Goal: Register for event/course

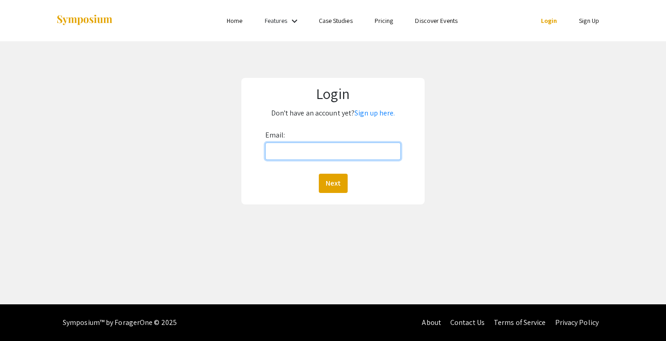
click at [282, 151] on input "Email:" at bounding box center [333, 150] width 136 height 17
type input "[EMAIL_ADDRESS][DOMAIN_NAME]"
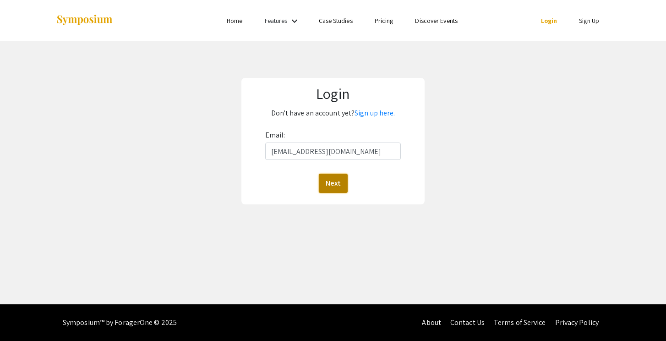
click at [334, 182] on button "Next" at bounding box center [333, 183] width 29 height 19
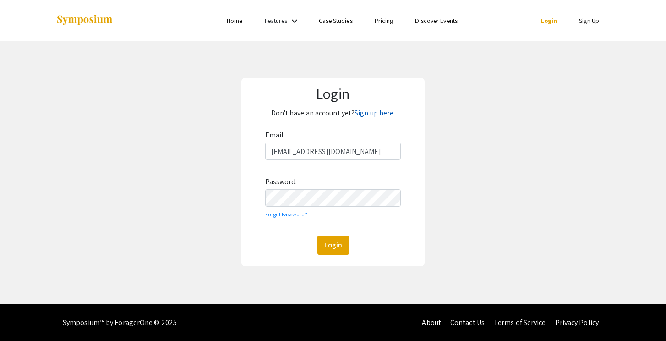
click at [375, 113] on link "Sign up here." at bounding box center [374, 113] width 40 height 10
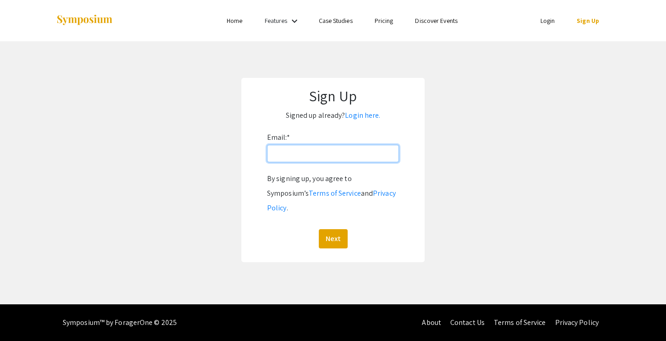
click at [317, 149] on input "Email: *" at bounding box center [333, 153] width 132 height 17
type input "[EMAIL_ADDRESS][DOMAIN_NAME]"
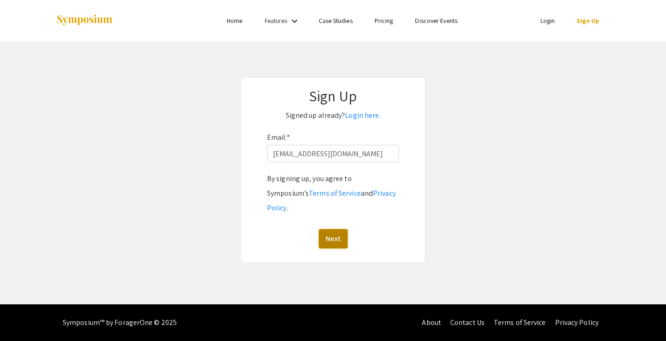
click at [336, 229] on button "Next" at bounding box center [333, 238] width 29 height 19
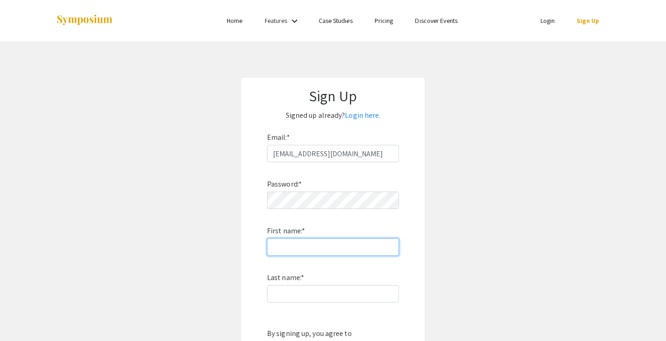
click at [331, 246] on input "First name: *" at bounding box center [333, 246] width 132 height 17
type input "Cruz"
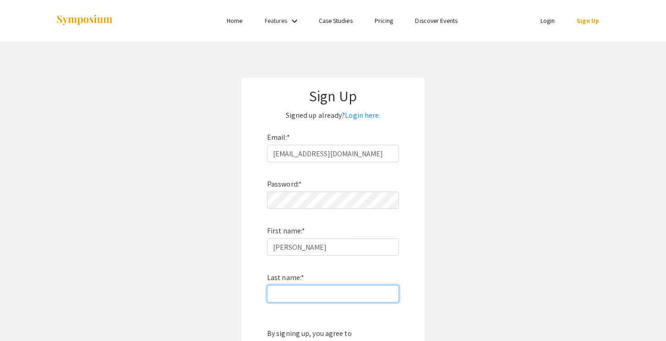
type input "Salcido"
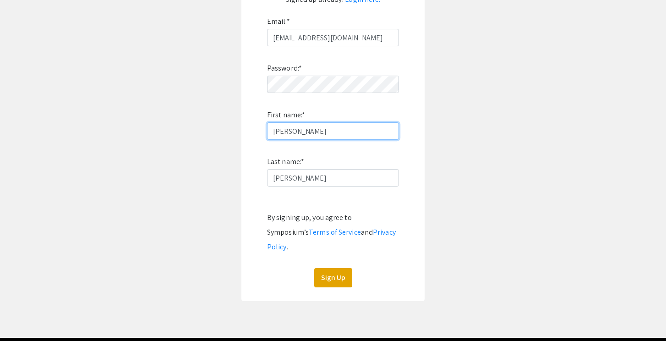
scroll to position [117, 0]
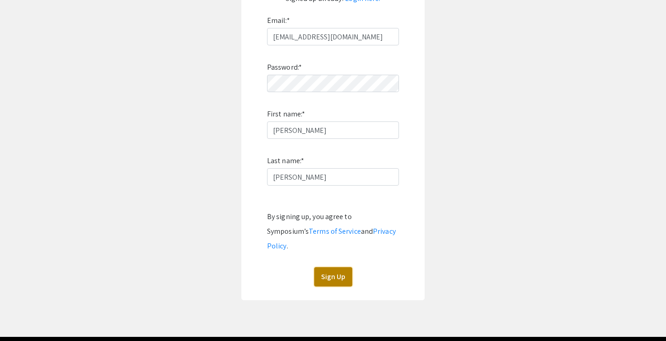
click at [332, 267] on button "Sign Up" at bounding box center [333, 276] width 38 height 19
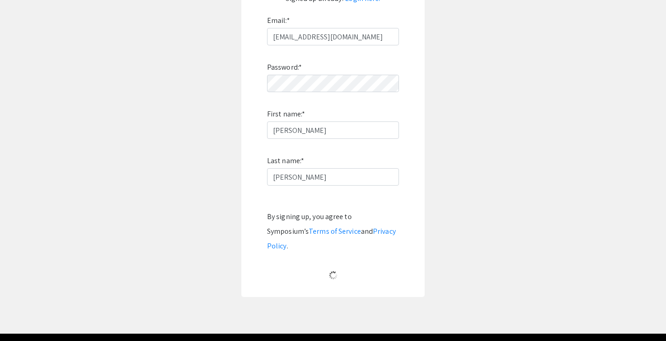
scroll to position [3, 0]
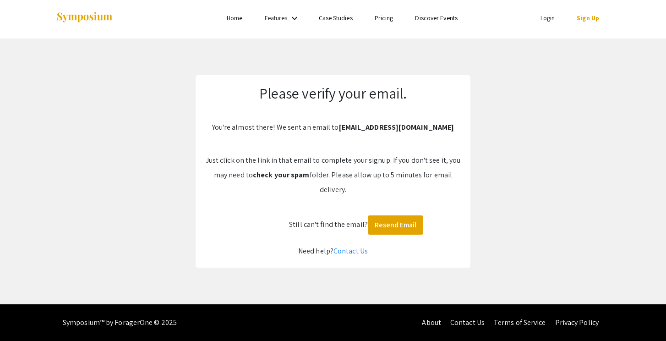
click at [467, 217] on div "Please verify your email. You're almost there! We sent an email to salcidcr@ore…" at bounding box center [332, 171] width 275 height 192
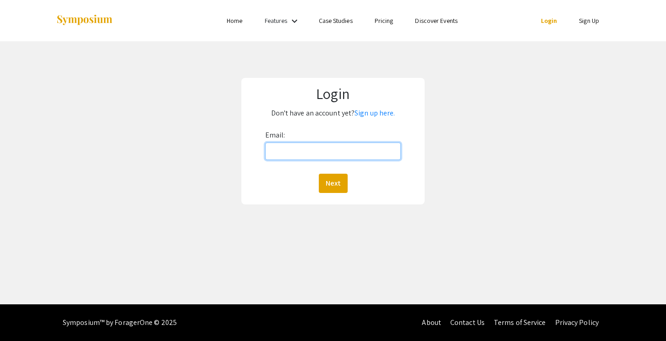
click at [336, 155] on input "Email:" at bounding box center [333, 150] width 136 height 17
type input "[EMAIL_ADDRESS][DOMAIN_NAME]"
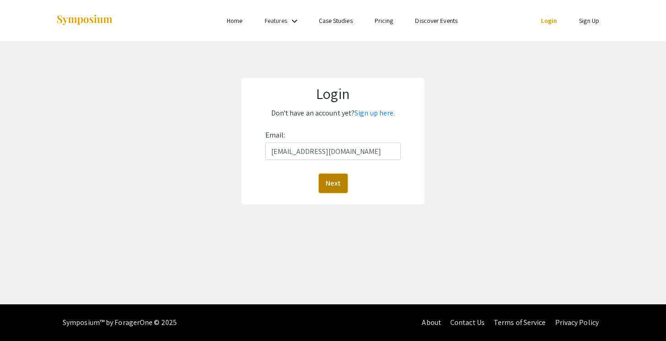
click at [342, 184] on button "Next" at bounding box center [333, 183] width 29 height 19
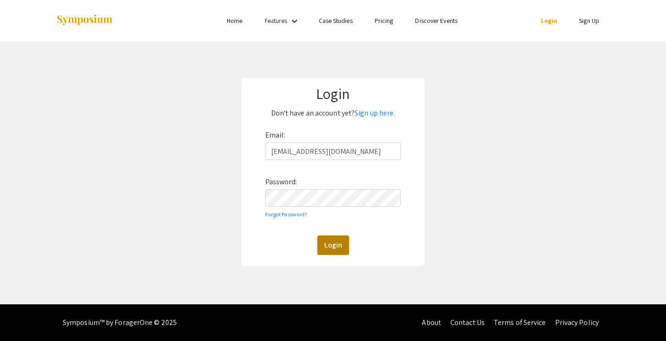
click at [332, 239] on button "Login" at bounding box center [333, 244] width 32 height 19
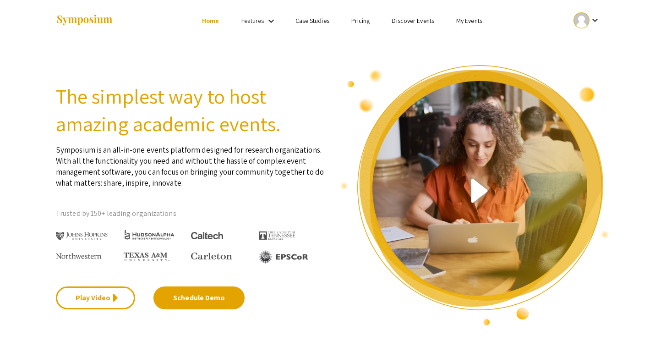
click at [281, 22] on li "Features keyboard_arrow_down" at bounding box center [259, 21] width 59 height 12
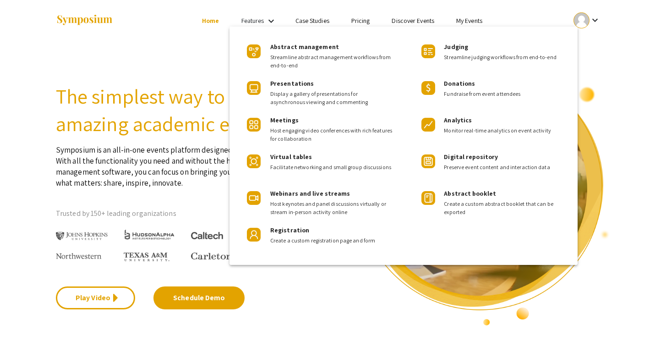
click at [271, 21] on div at bounding box center [333, 170] width 666 height 341
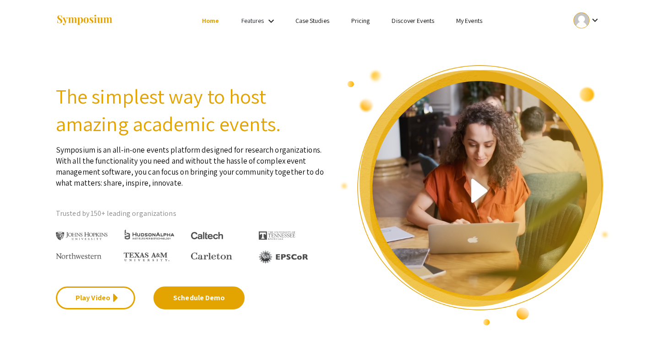
click at [125, 24] on div at bounding box center [147, 20] width 183 height 41
click at [79, 36] on div at bounding box center [147, 20] width 183 height 41
click at [208, 22] on link "Home" at bounding box center [210, 20] width 17 height 8
click at [264, 22] on div "Features keyboard_arrow_down" at bounding box center [259, 21] width 37 height 12
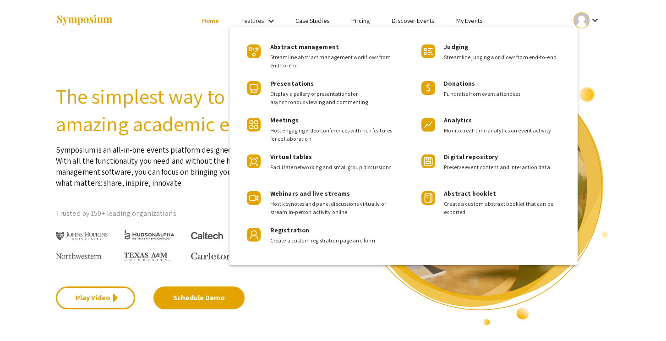
click at [264, 22] on div at bounding box center [333, 170] width 666 height 341
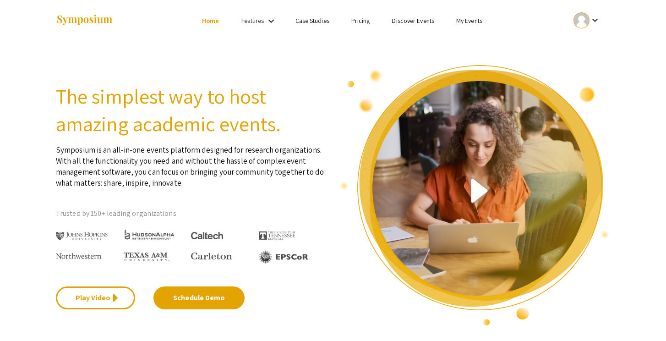
click at [320, 24] on link "Case Studies" at bounding box center [312, 20] width 34 height 8
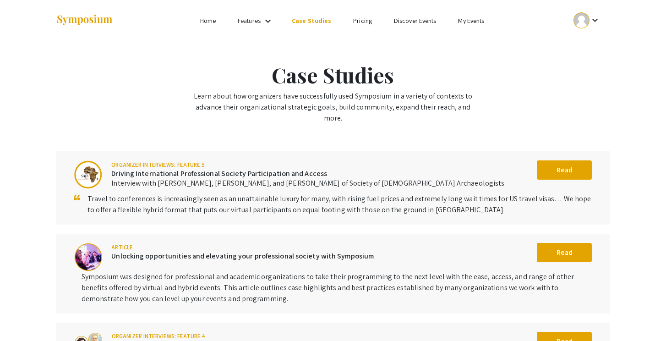
click at [458, 20] on link "My Events" at bounding box center [471, 20] width 26 height 8
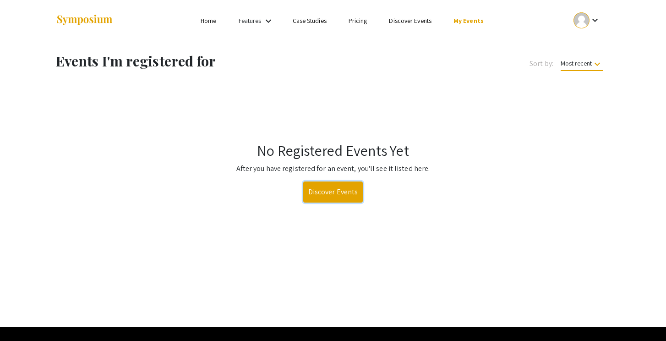
click at [331, 195] on link "Discover Events" at bounding box center [333, 191] width 60 height 21
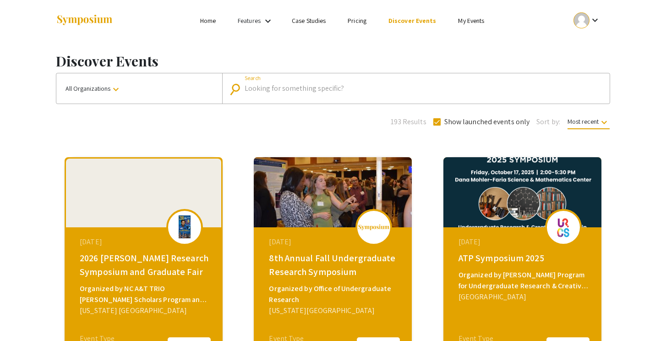
click at [271, 91] on input "Search" at bounding box center [420, 88] width 353 height 8
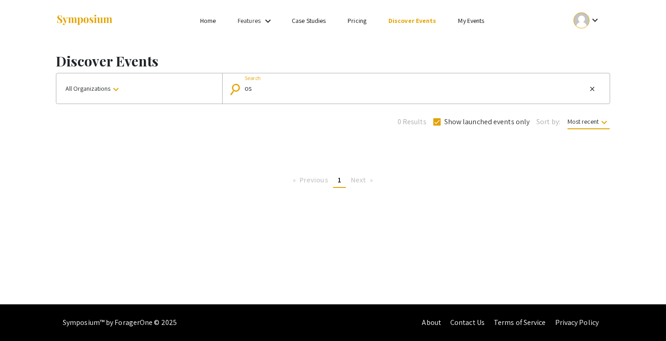
type input "o"
click at [274, 87] on input "Search" at bounding box center [420, 88] width 353 height 8
click at [278, 91] on input "Search" at bounding box center [420, 88] width 353 height 8
type input "2024"
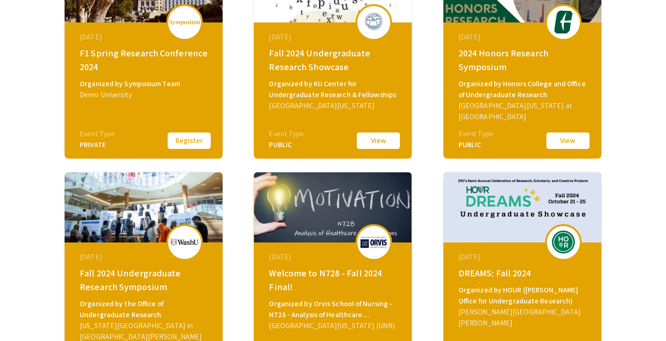
scroll to position [217, 0]
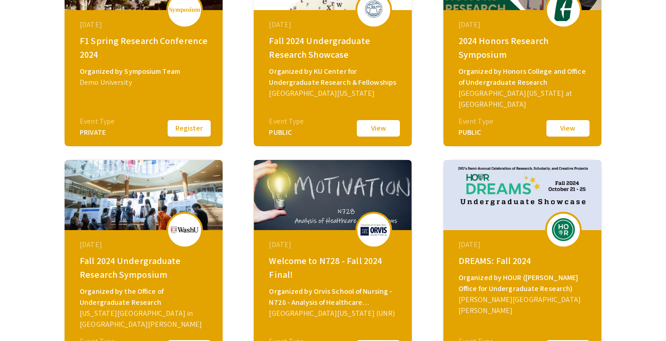
click at [382, 124] on button "View" at bounding box center [378, 128] width 46 height 19
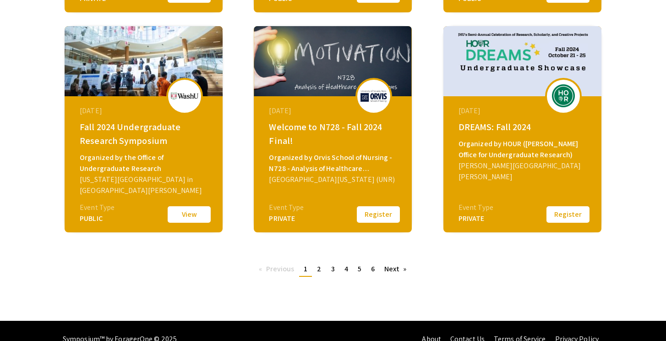
scroll to position [367, 0]
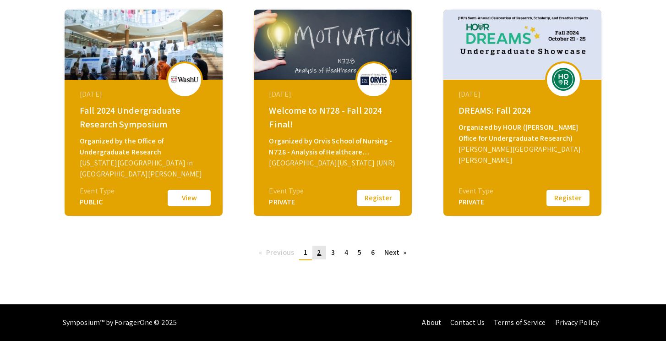
click at [319, 250] on span "2" at bounding box center [319, 252] width 4 height 10
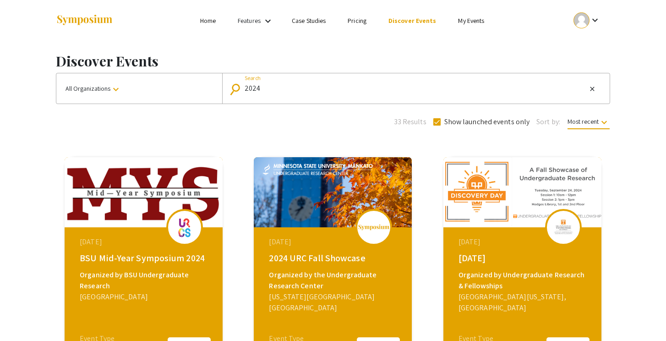
click at [293, 92] on input "2024" at bounding box center [415, 88] width 342 height 8
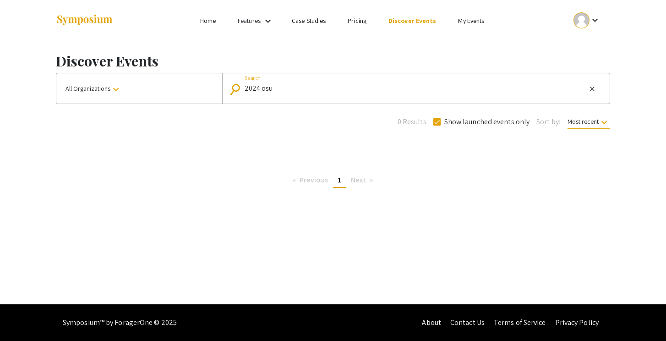
click at [285, 96] on mat-form-field "search 2024 osu Search close" at bounding box center [415, 88] width 387 height 30
click at [276, 92] on input "2024 osu" at bounding box center [415, 88] width 342 height 8
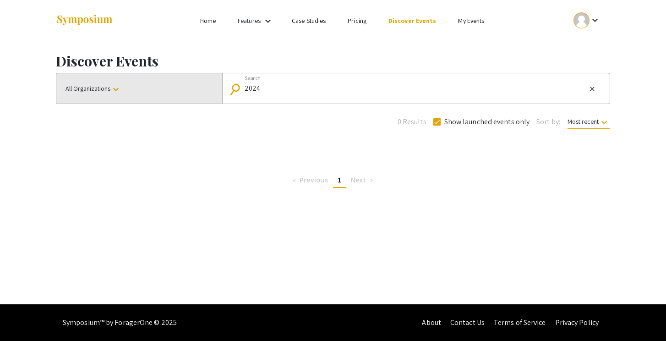
click at [117, 84] on mat-icon "keyboard_arrow_down" at bounding box center [115, 89] width 11 height 11
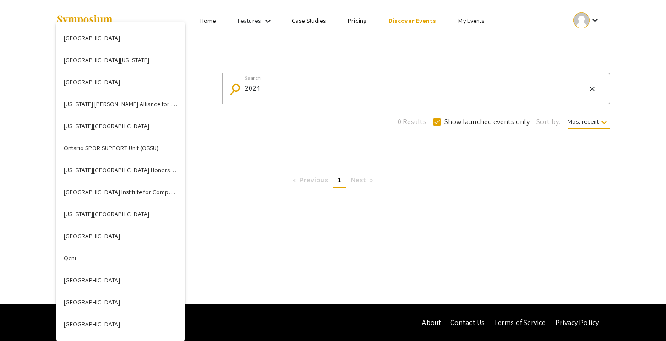
scroll to position [2131, 0]
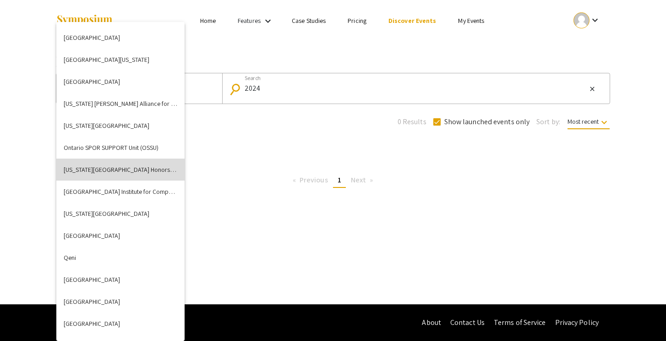
click at [120, 171] on button "[US_STATE][GEOGRAPHIC_DATA] Honors College" at bounding box center [120, 169] width 128 height 22
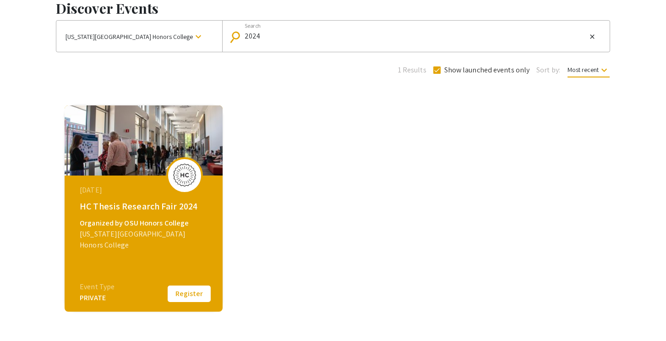
scroll to position [58, 0]
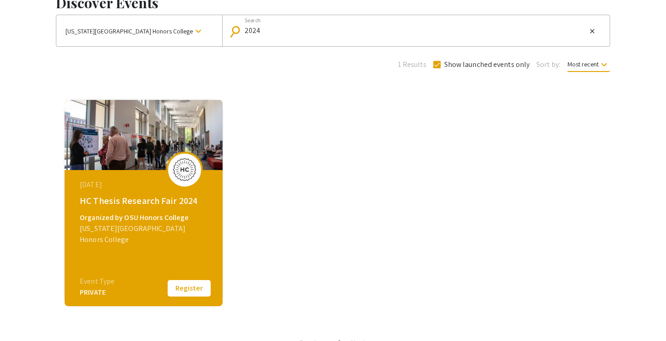
click at [168, 148] on img at bounding box center [144, 135] width 158 height 70
click at [178, 171] on img at bounding box center [184, 169] width 27 height 23
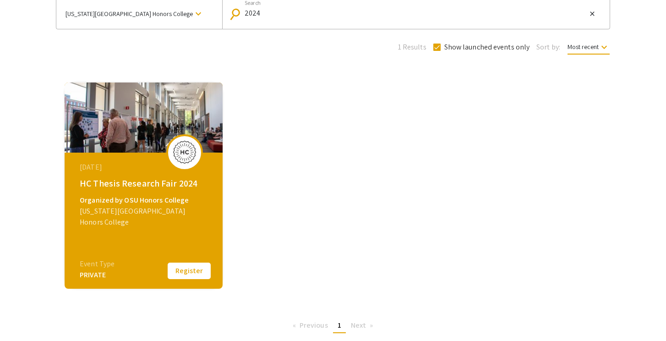
scroll to position [76, 0]
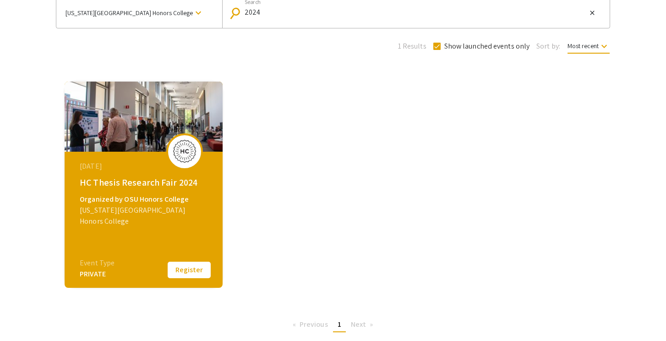
click at [265, 12] on input "2024" at bounding box center [415, 12] width 342 height 8
type input "2"
checkbox input "false"
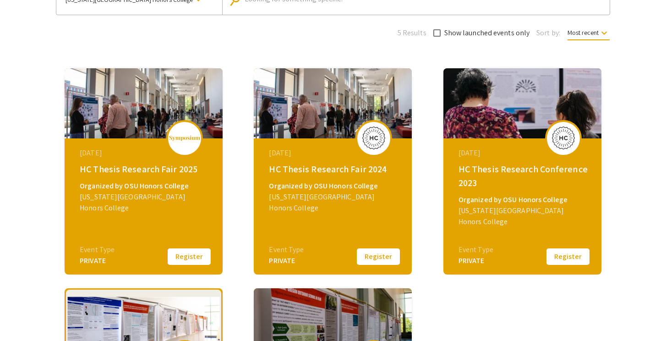
scroll to position [77, 0]
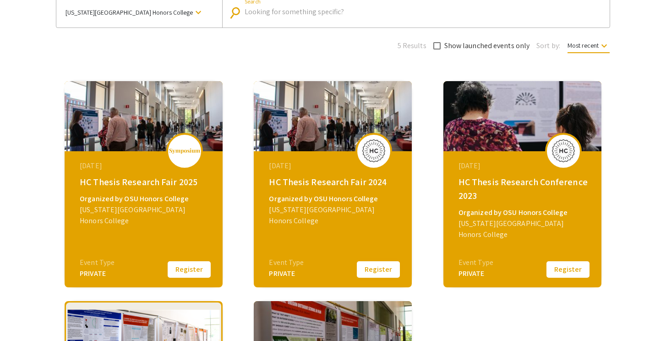
click at [375, 268] on button "Register" at bounding box center [378, 269] width 46 height 19
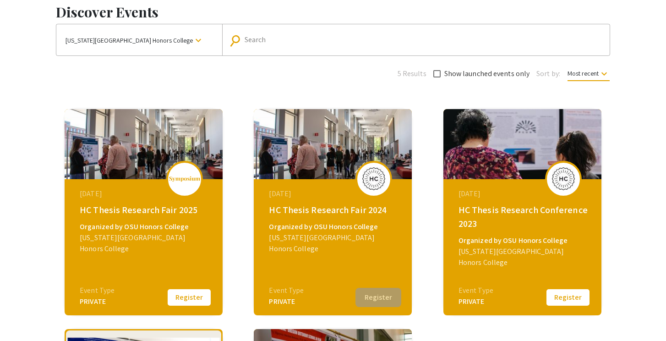
click at [352, 232] on div "Organized by OSU Honors College" at bounding box center [334, 226] width 130 height 11
click at [333, 187] on div "[DATE] HC Thesis Research Fair 2024 Organized by OSU Honors College [US_STATE][…" at bounding box center [333, 236] width 157 height 114
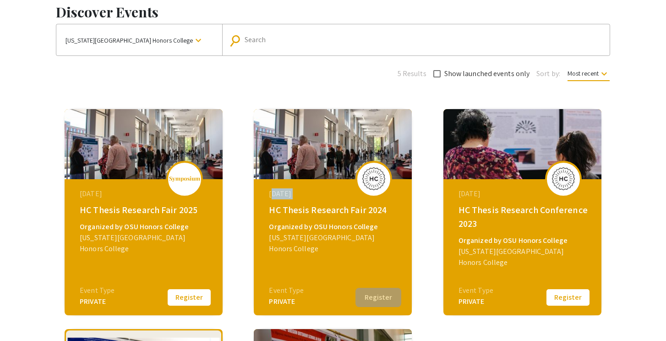
click at [333, 187] on div "[DATE] HC Thesis Research Fair 2024 Organized by OSU Honors College [US_STATE][…" at bounding box center [333, 236] width 157 height 114
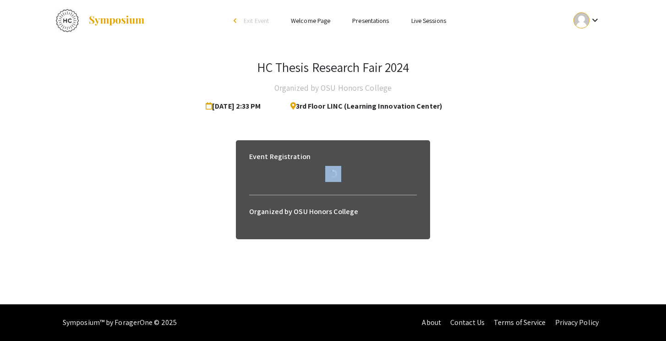
click at [333, 187] on div "Event Registration" at bounding box center [333, 164] width 182 height 49
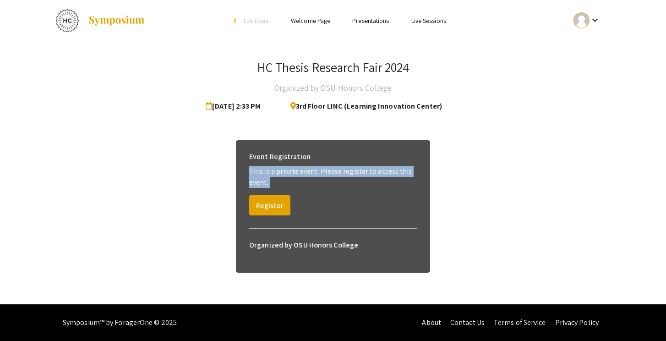
click at [200, 198] on div "Event Registration This is a private event. Please register to access this even…" at bounding box center [333, 214] width 554 height 171
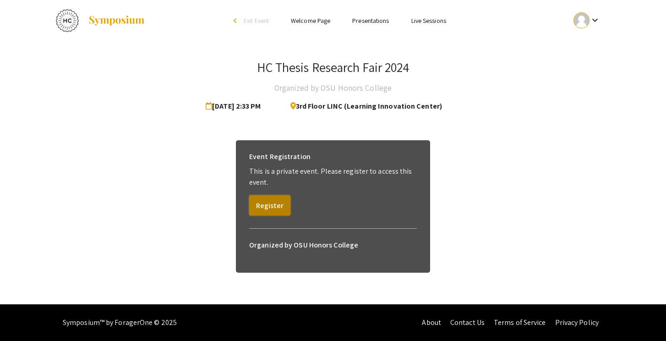
click at [276, 201] on button "Register" at bounding box center [269, 205] width 41 height 20
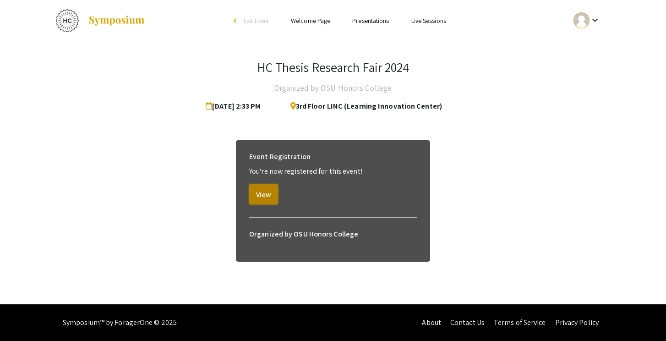
click at [266, 195] on button "View" at bounding box center [263, 194] width 29 height 20
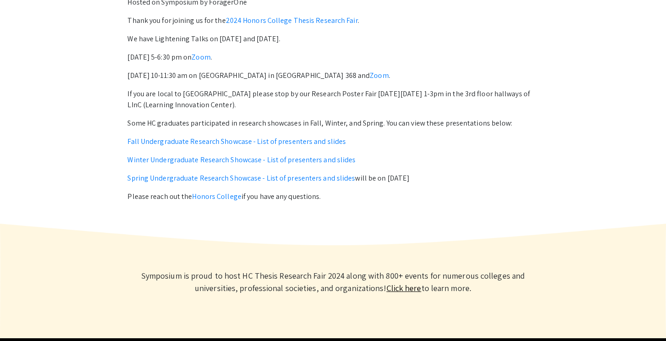
scroll to position [422, 0]
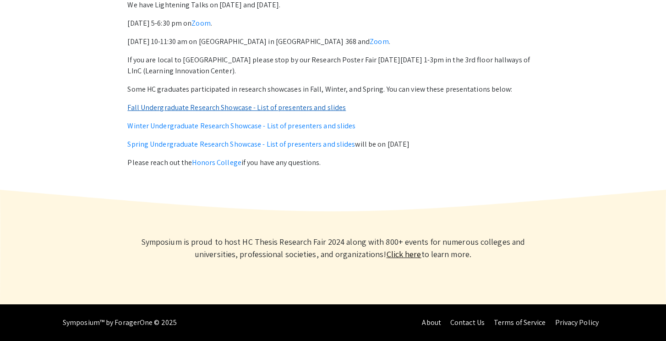
click at [271, 109] on link "Fall Undergraduate Research Showcase - List of presenters and slides" at bounding box center [236, 108] width 218 height 10
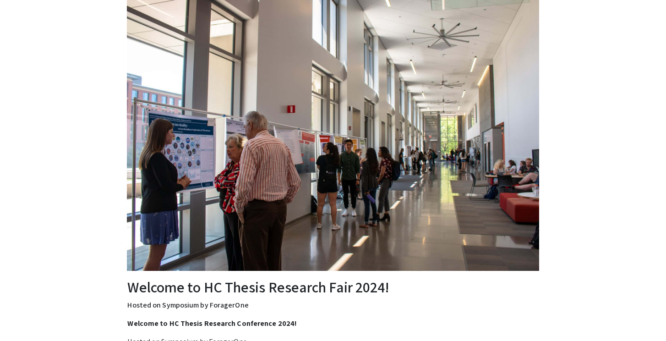
scroll to position [0, 0]
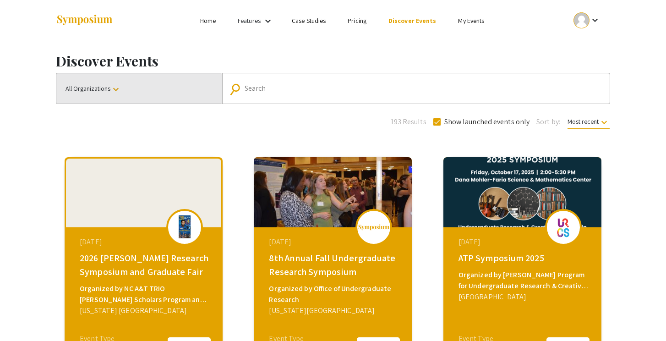
click at [119, 89] on mat-icon "keyboard_arrow_down" at bounding box center [115, 89] width 11 height 11
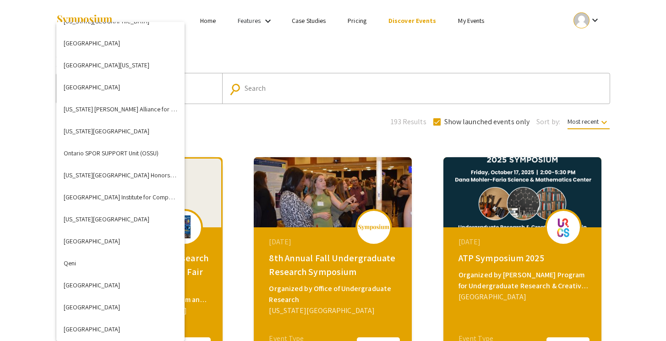
scroll to position [2130, 0]
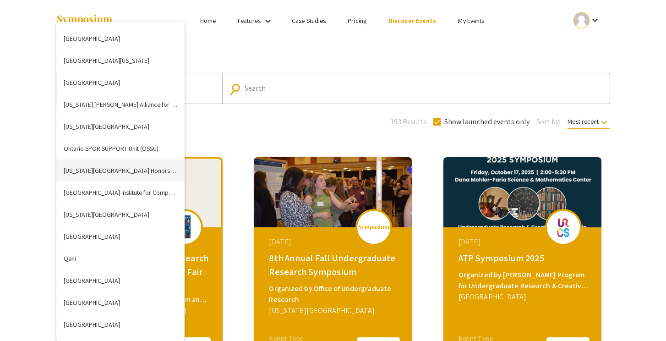
click at [132, 173] on button "[US_STATE][GEOGRAPHIC_DATA] Honors College" at bounding box center [120, 170] width 128 height 22
checkbox input "false"
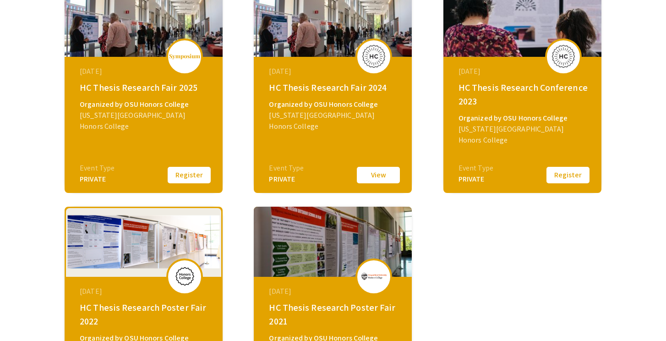
scroll to position [174, 0]
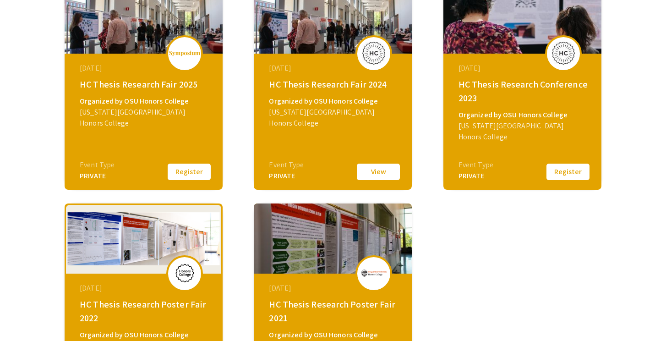
click at [194, 174] on button "Register" at bounding box center [189, 171] width 46 height 19
click at [179, 98] on div "Organized by OSU Honors College" at bounding box center [145, 101] width 130 height 11
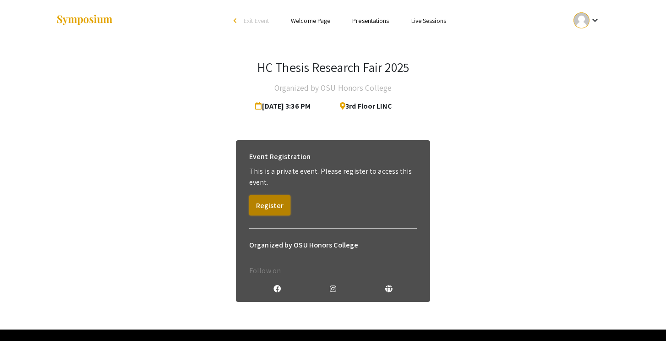
click at [275, 211] on button "Register" at bounding box center [269, 205] width 41 height 20
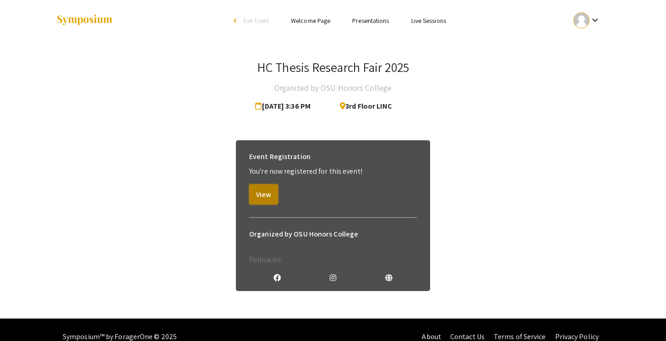
click at [265, 194] on button "View" at bounding box center [263, 194] width 29 height 20
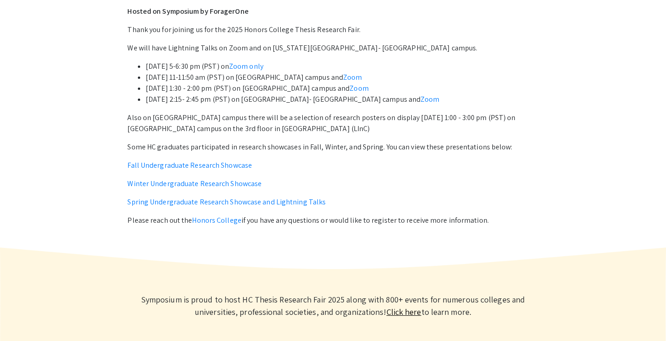
scroll to position [400, 0]
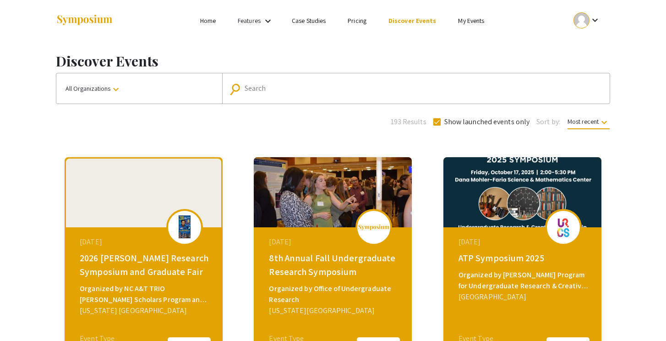
click at [114, 93] on mat-icon "keyboard_arrow_down" at bounding box center [115, 89] width 11 height 11
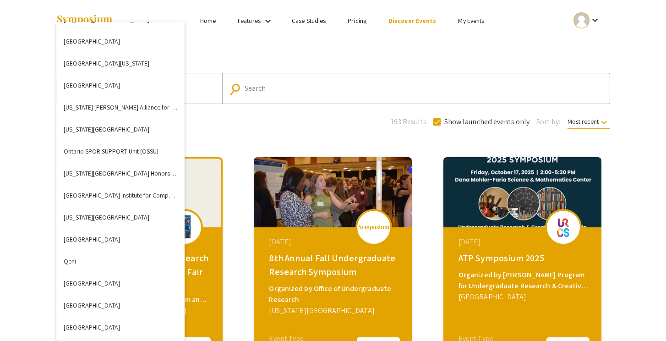
scroll to position [2128, 0]
click at [110, 178] on button "[US_STATE][GEOGRAPHIC_DATA] Honors College" at bounding box center [120, 173] width 128 height 22
checkbox input "false"
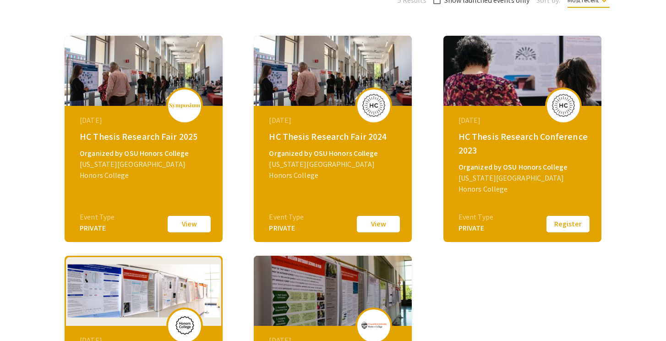
scroll to position [120, 0]
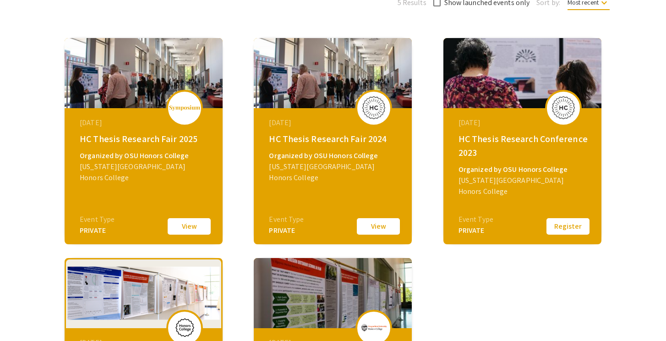
click at [385, 231] on button "View" at bounding box center [378, 226] width 46 height 19
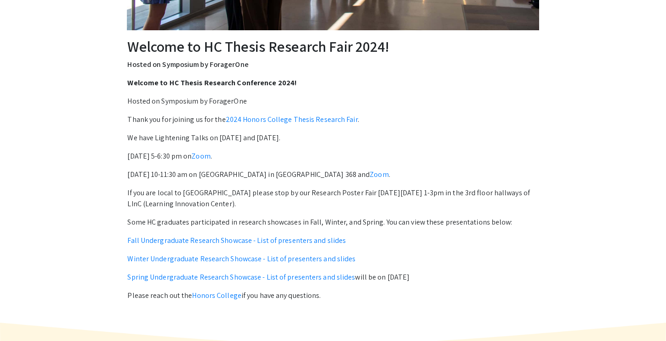
scroll to position [288, 0]
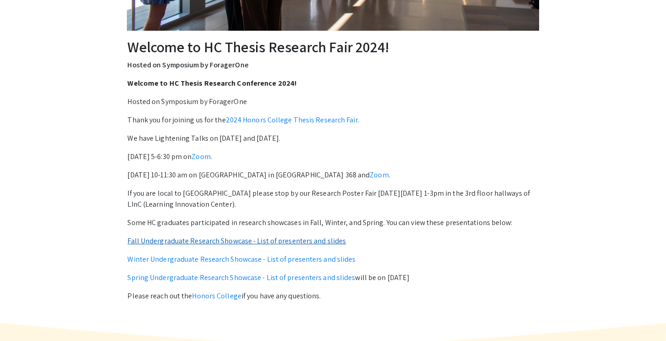
click at [241, 241] on link "Fall Undergraduate Research Showcase - List of presenters and slides" at bounding box center [236, 241] width 218 height 10
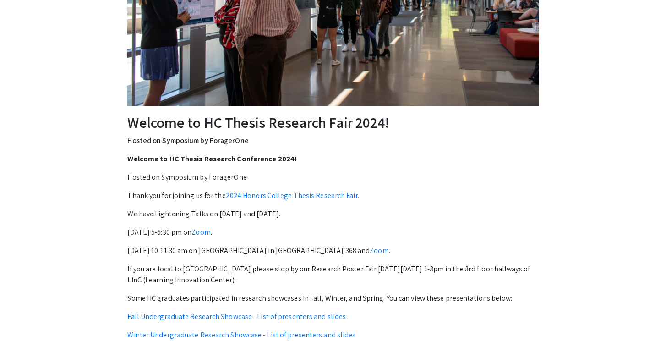
scroll to position [0, 0]
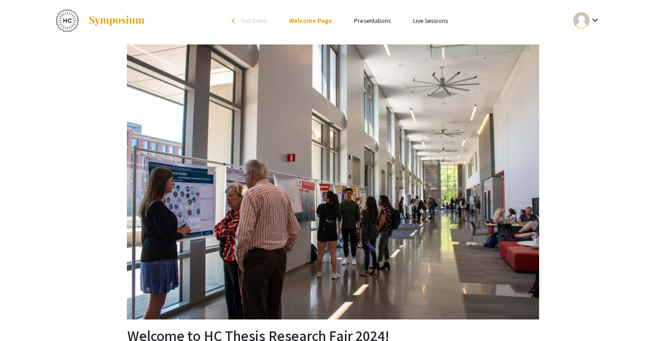
click at [233, 20] on div "arrow_back_ios" at bounding box center [234, 20] width 5 height 5
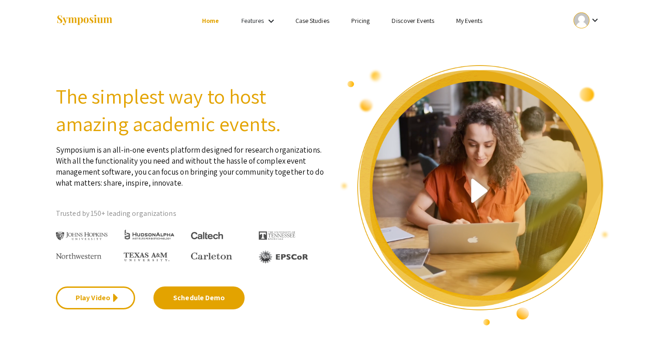
click at [423, 25] on link "Discover Events" at bounding box center [412, 20] width 43 height 8
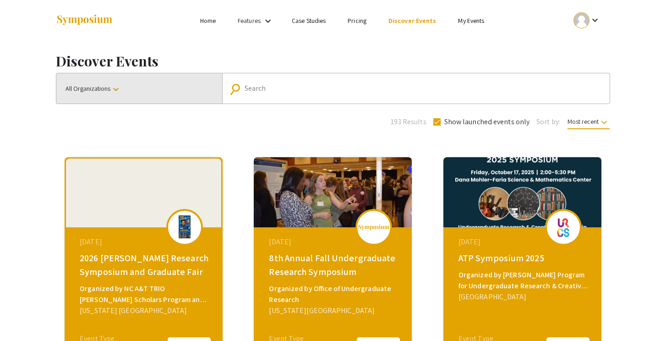
click at [153, 91] on button "All Organizations keyboard_arrow_down" at bounding box center [139, 88] width 166 height 30
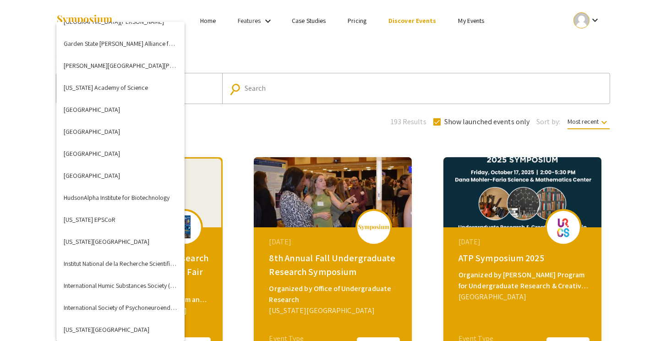
scroll to position [2053, 0]
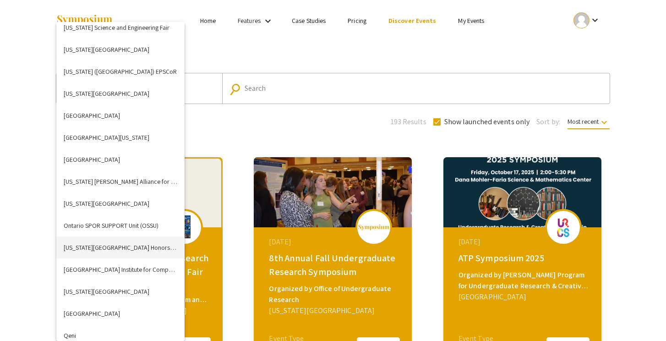
click at [119, 245] on button "[US_STATE][GEOGRAPHIC_DATA] Honors College" at bounding box center [120, 247] width 128 height 22
checkbox input "false"
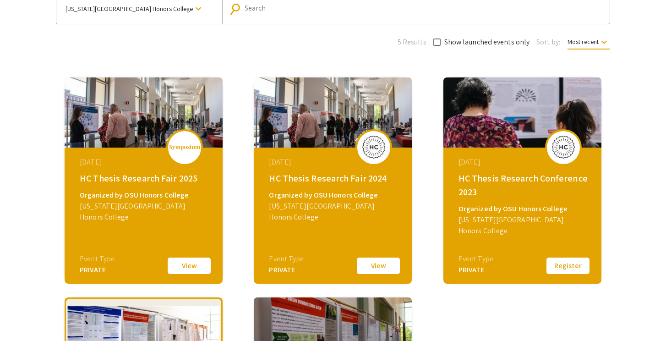
scroll to position [83, 0]
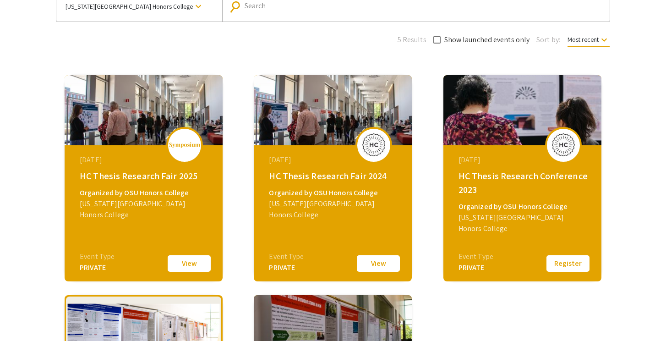
click at [197, 261] on button "View" at bounding box center [189, 263] width 46 height 19
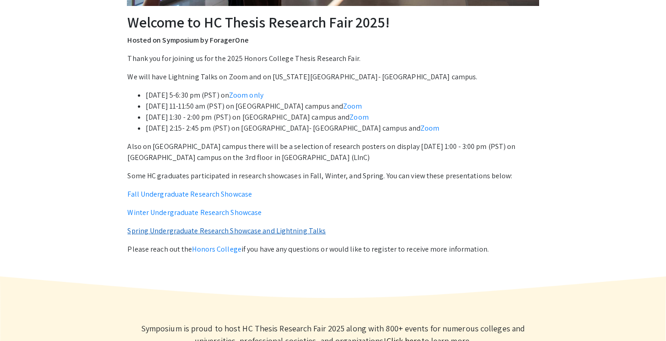
scroll to position [306, 0]
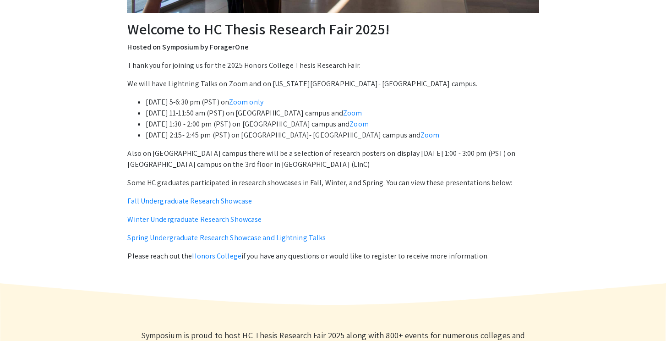
click at [201, 207] on div "Thank you for joining us for the 2025 Honors College Thesis Research Fair. We w…" at bounding box center [332, 160] width 411 height 201
click at [200, 201] on link "Fall Undergraduate Research Showcase" at bounding box center [189, 201] width 125 height 10
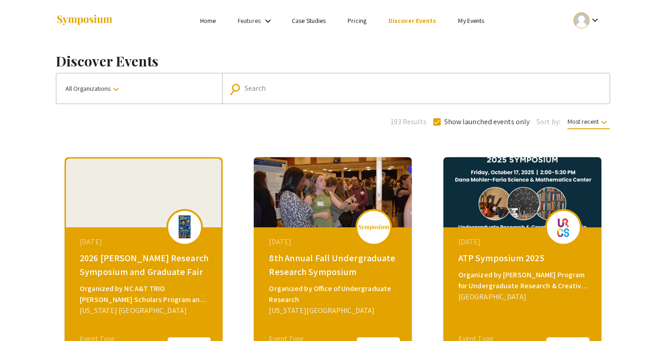
click at [149, 92] on button "All Organizations keyboard_arrow_down" at bounding box center [139, 88] width 166 height 30
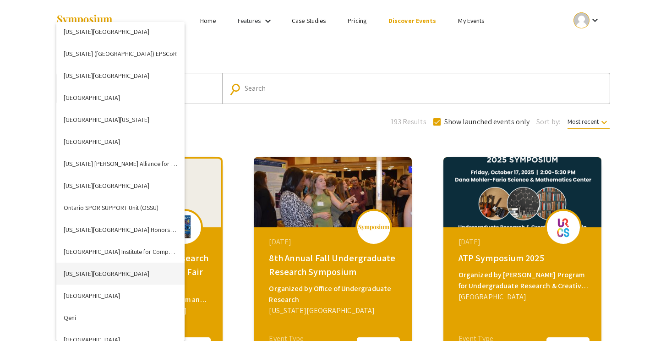
scroll to position [2077, 0]
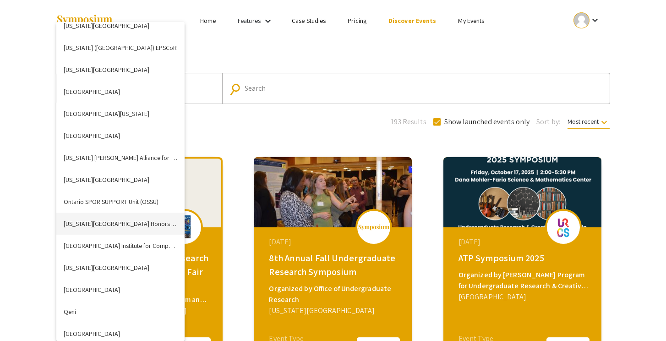
click at [108, 225] on button "[US_STATE][GEOGRAPHIC_DATA] Honors College" at bounding box center [120, 223] width 128 height 22
checkbox input "false"
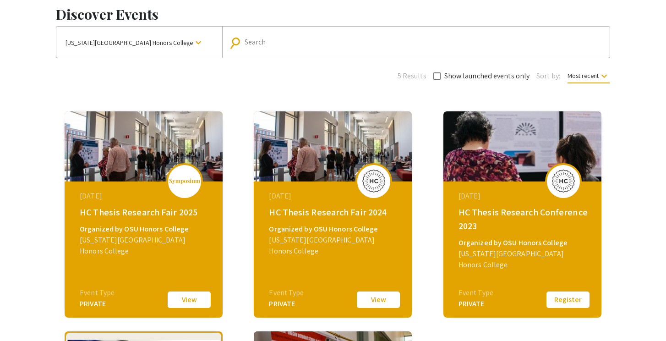
scroll to position [58, 0]
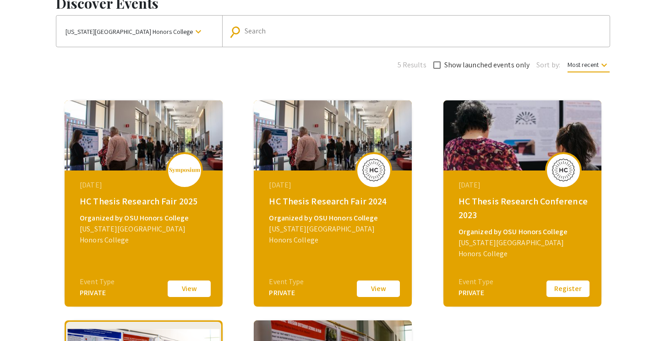
click at [572, 284] on button "Register" at bounding box center [568, 288] width 46 height 19
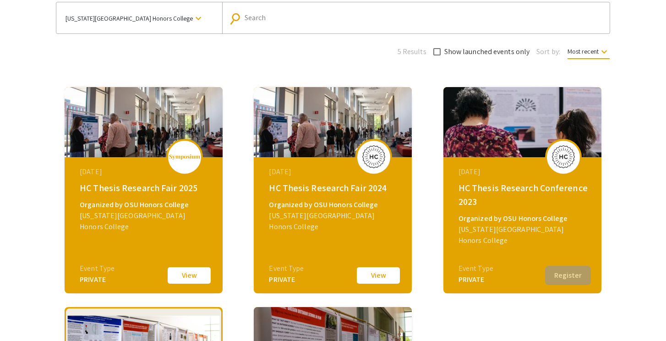
scroll to position [82, 0]
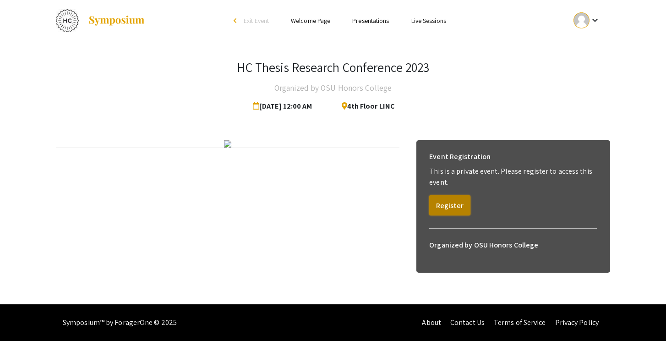
click at [447, 206] on button "Register" at bounding box center [449, 205] width 41 height 20
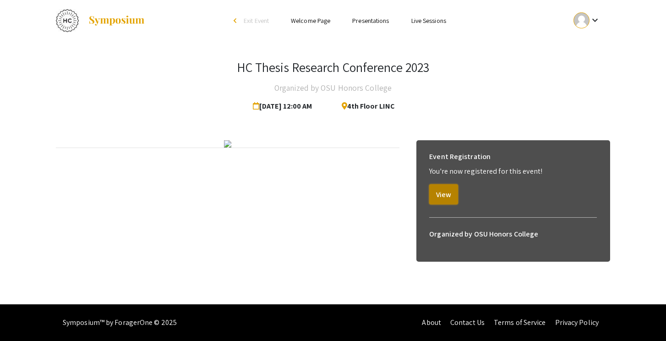
click at [441, 188] on button "View" at bounding box center [443, 194] width 29 height 20
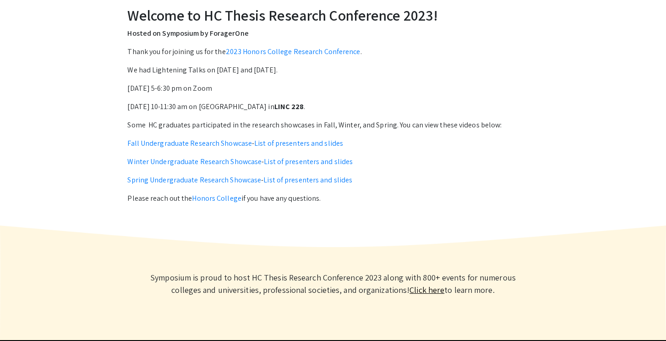
scroll to position [356, 0]
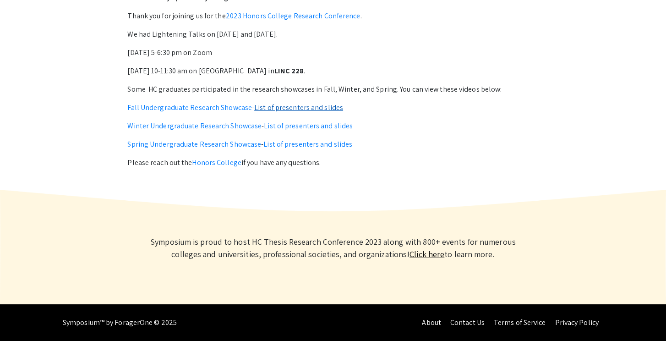
click at [275, 107] on link "List of presenters and slides" at bounding box center [298, 108] width 89 height 10
click at [233, 103] on link "Fall Undergraduate Research Showcase" at bounding box center [189, 108] width 125 height 10
click at [215, 126] on link "Winter Undergraduate Research Showcase" at bounding box center [194, 126] width 134 height 10
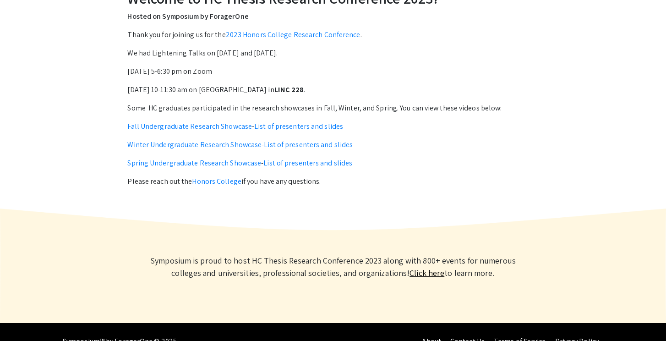
scroll to position [323, 0]
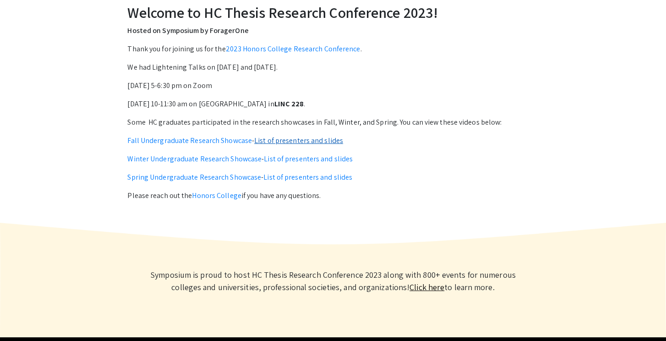
click at [311, 142] on link "List of presenters and slides" at bounding box center [298, 141] width 89 height 10
click at [330, 159] on link "List of presenters and slides" at bounding box center [308, 159] width 89 height 10
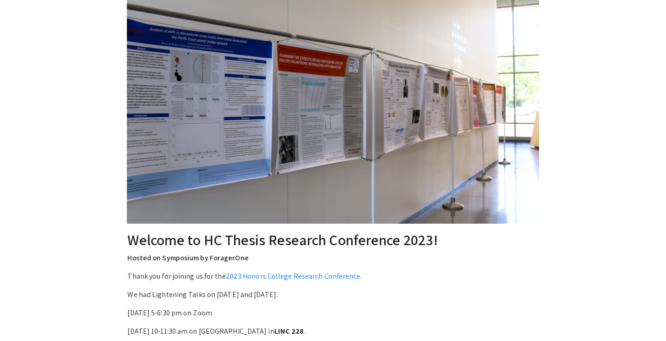
scroll to position [0, 0]
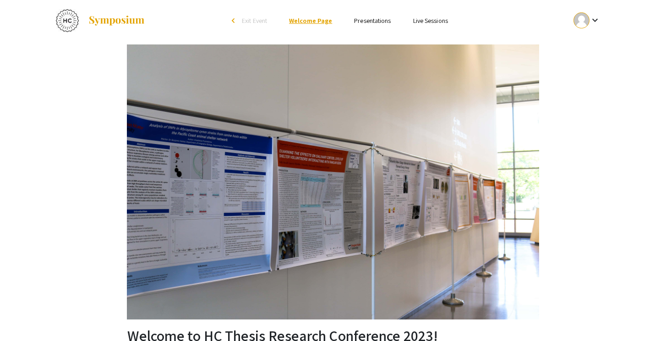
click at [294, 22] on link "Welcome Page" at bounding box center [310, 20] width 43 height 8
click at [238, 21] on li "arrow_back_ios Exit Event" at bounding box center [251, 20] width 53 height 11
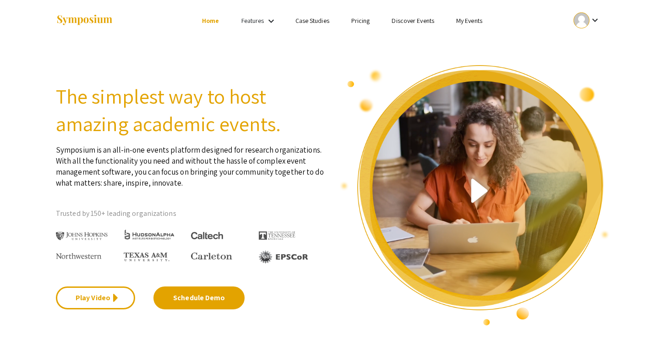
click at [407, 25] on li "Discover Events" at bounding box center [412, 20] width 65 height 11
click at [407, 12] on ul "Skip navigation Home Features keyboard_arrow_down Case Studies Pricing Discover…" at bounding box center [332, 20] width 183 height 41
click at [407, 20] on link "Discover Events" at bounding box center [412, 20] width 43 height 8
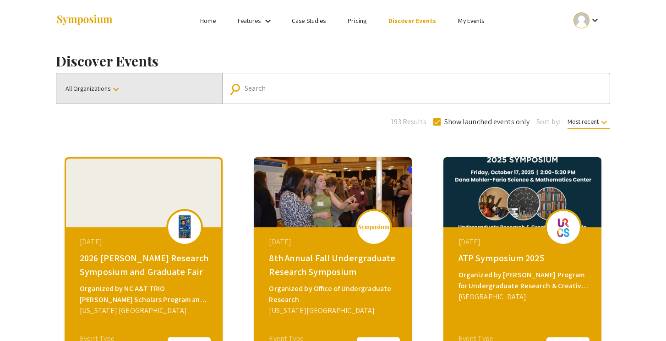
click at [96, 90] on span "All Organizations keyboard_arrow_down" at bounding box center [93, 88] width 56 height 8
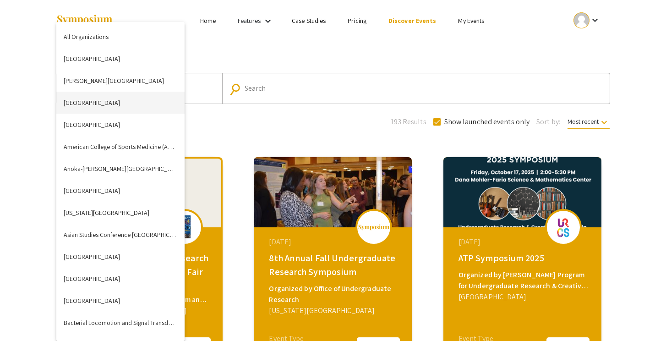
scroll to position [2053, 0]
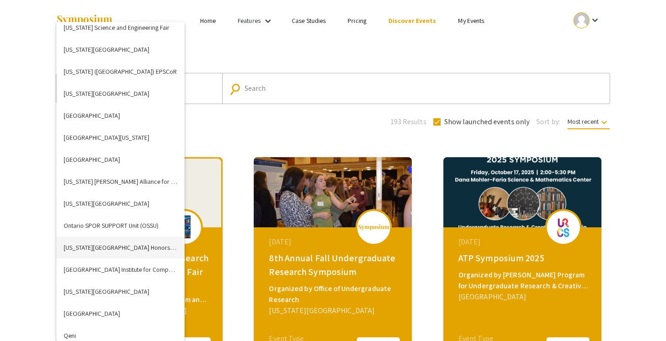
click at [120, 242] on button "[US_STATE][GEOGRAPHIC_DATA] Honors College" at bounding box center [120, 247] width 128 height 22
checkbox input "false"
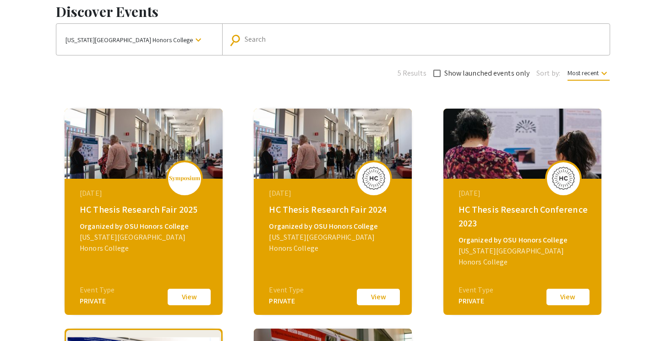
scroll to position [63, 0]
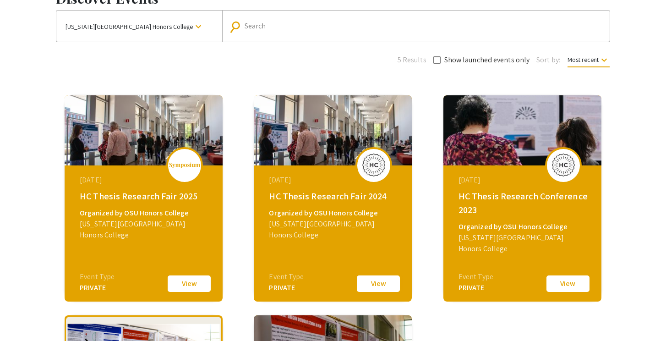
click at [387, 284] on button "View" at bounding box center [378, 283] width 46 height 19
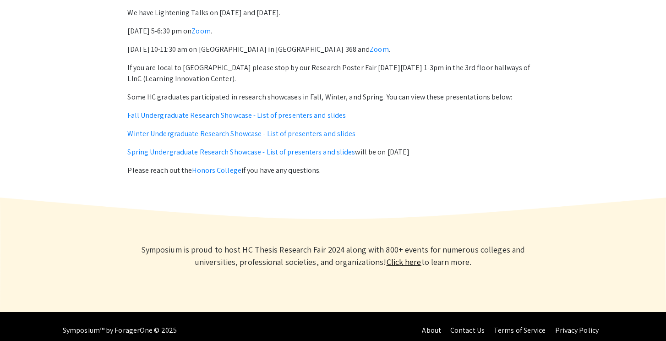
scroll to position [422, 0]
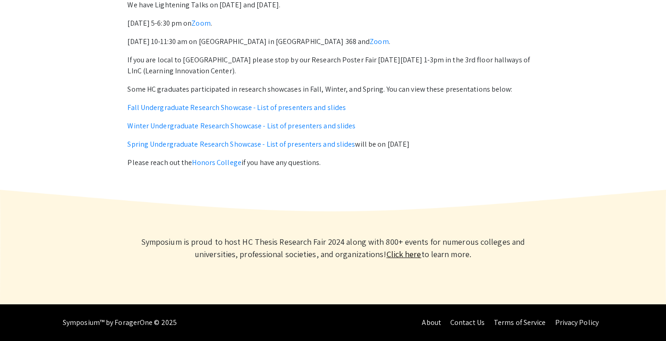
click at [300, 112] on p "Fall Undergraduate Research Showcase - List of presenters and slides" at bounding box center [332, 107] width 411 height 11
click at [300, 100] on div "Welcome to HC Thesis Research Conference 2024! Hosted on Symposium by ForagerOn…" at bounding box center [332, 56] width 411 height 223
click at [300, 104] on link "Fall Undergraduate Research Showcase - List of presenters and slides" at bounding box center [236, 108] width 218 height 10
